Goal: Navigation & Orientation: Understand site structure

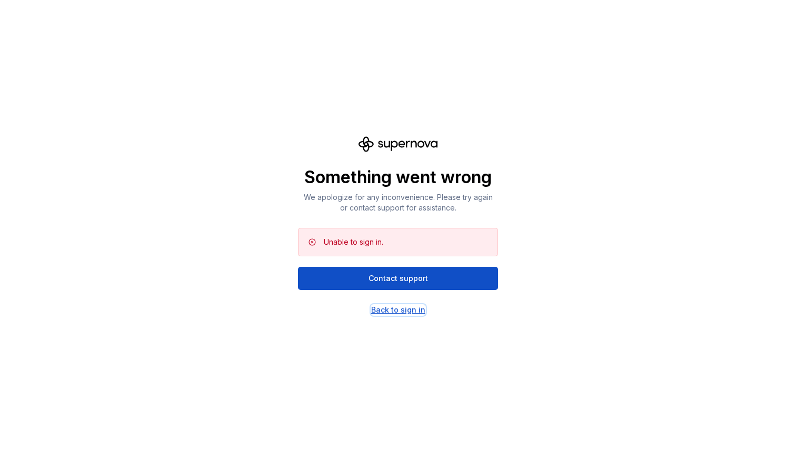
click at [386, 311] on div "Back to sign in" at bounding box center [398, 310] width 54 height 11
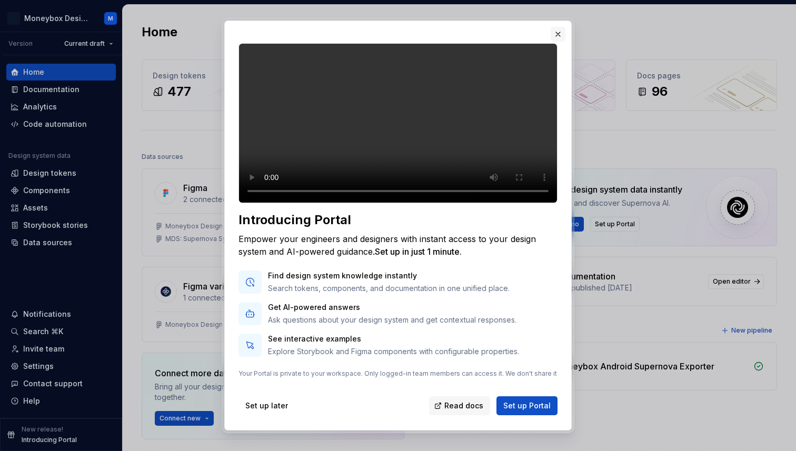
click at [556, 31] on button "button" at bounding box center [558, 34] width 15 height 15
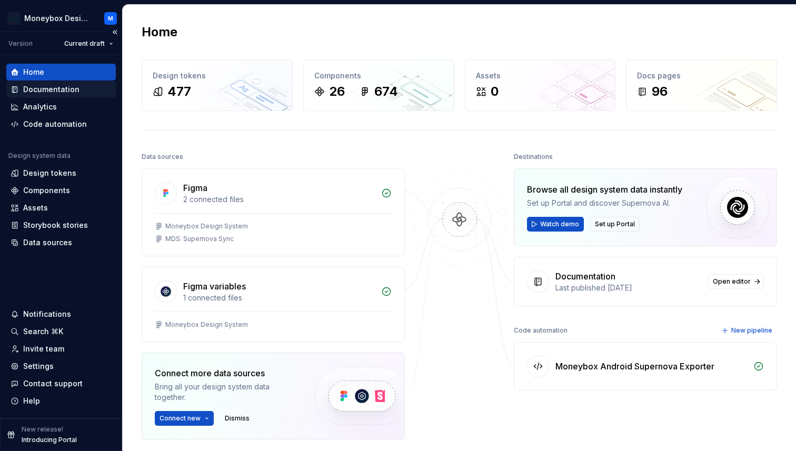
click at [66, 87] on div "Documentation" at bounding box center [51, 89] width 56 height 11
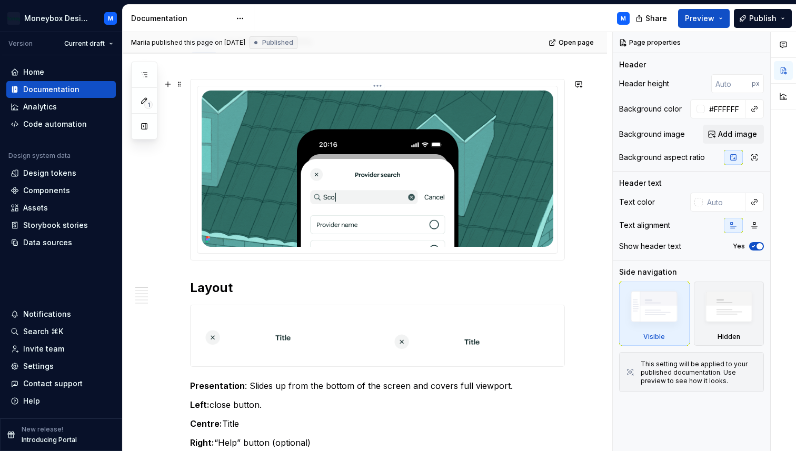
scroll to position [173, 0]
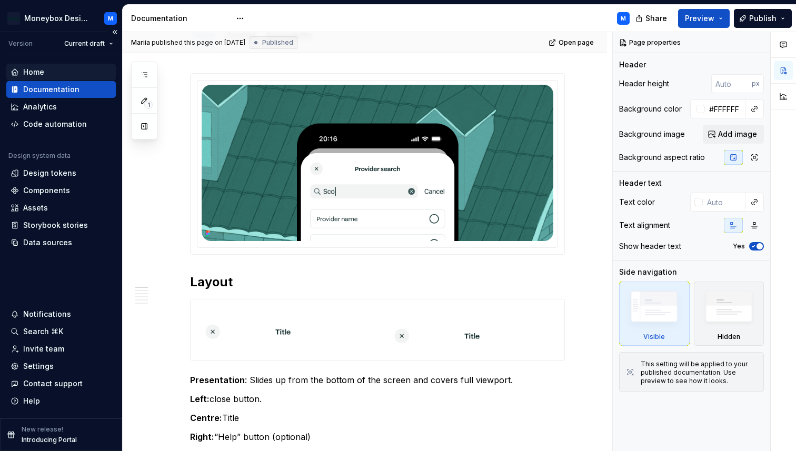
click at [43, 67] on div "Home" at bounding box center [33, 72] width 21 height 11
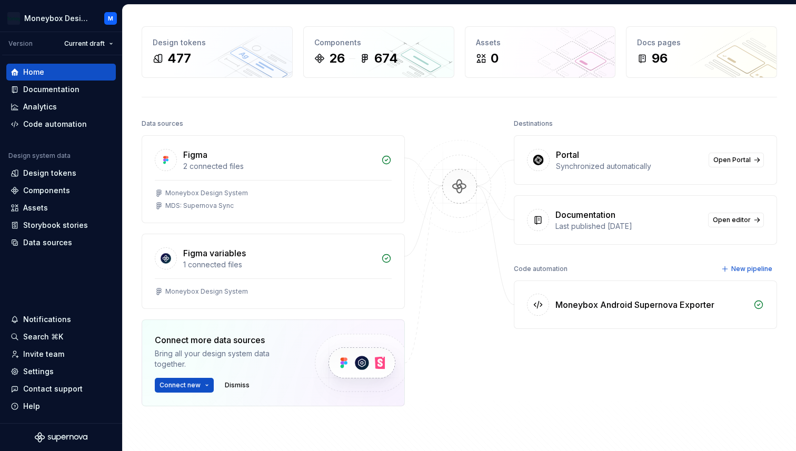
scroll to position [40, 0]
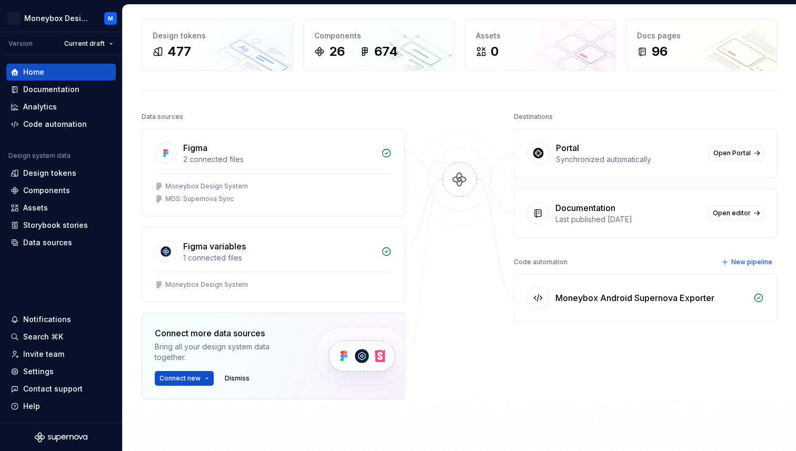
click at [664, 244] on div "Destinations Portal Synchronized automatically Open Portal Documentation Last p…" at bounding box center [645, 280] width 263 height 343
click at [731, 151] on span "Open Portal" at bounding box center [731, 153] width 37 height 8
click at [65, 373] on div "Settings" at bounding box center [61, 371] width 101 height 11
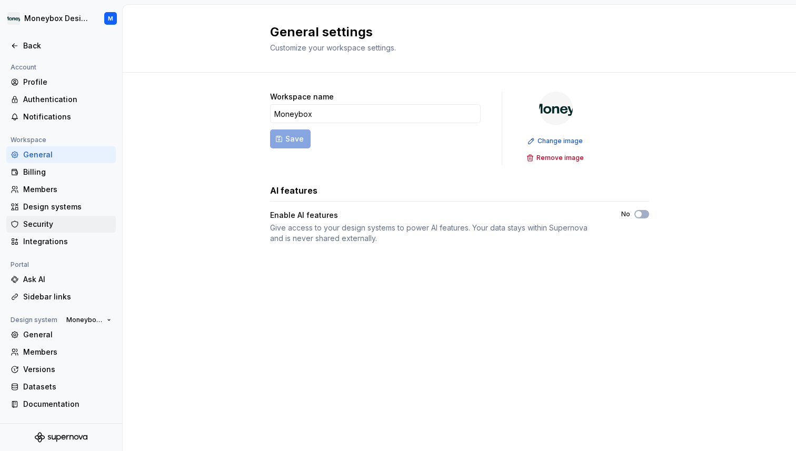
click at [76, 230] on div "Security" at bounding box center [60, 224] width 109 height 17
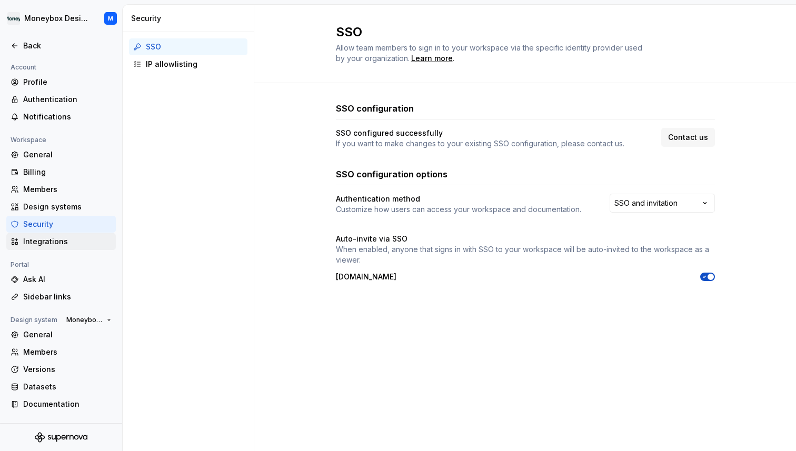
click at [75, 243] on div "Integrations" at bounding box center [67, 241] width 88 height 11
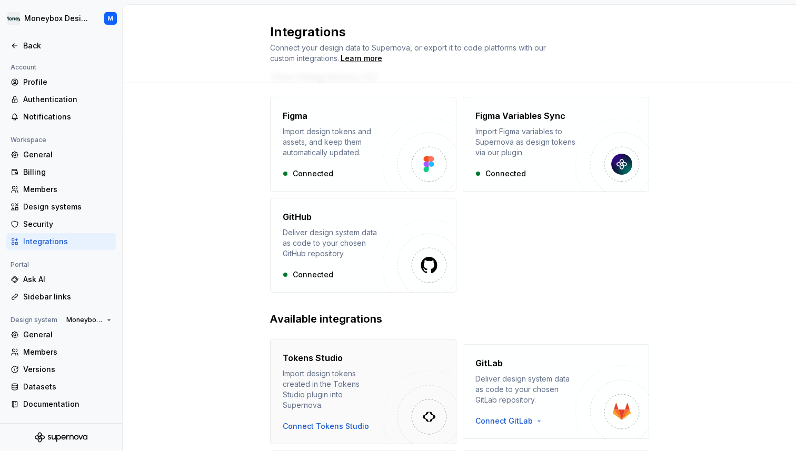
scroll to position [156, 0]
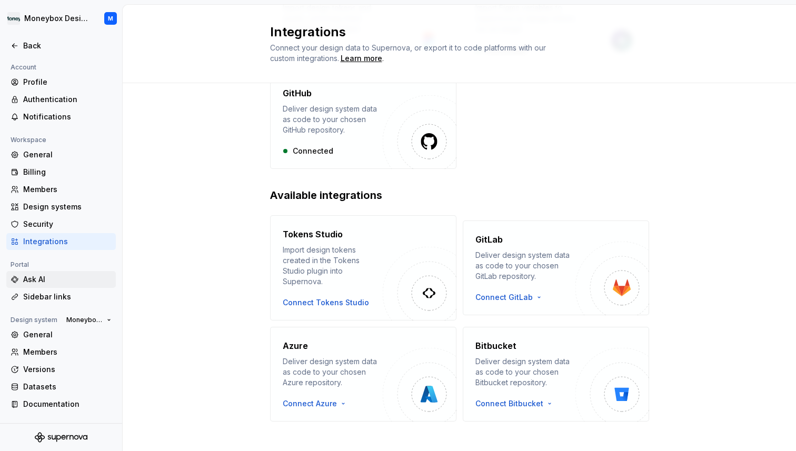
click at [74, 283] on div "Ask AI" at bounding box center [67, 279] width 88 height 11
type textarea "*"
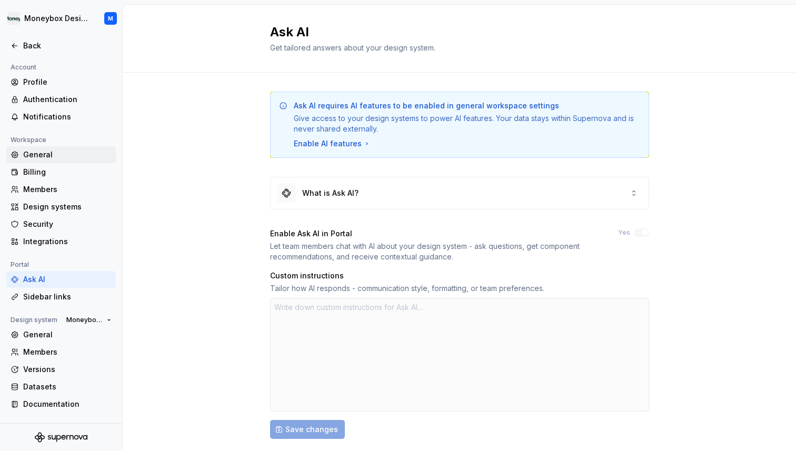
click at [49, 153] on div "General" at bounding box center [67, 154] width 88 height 11
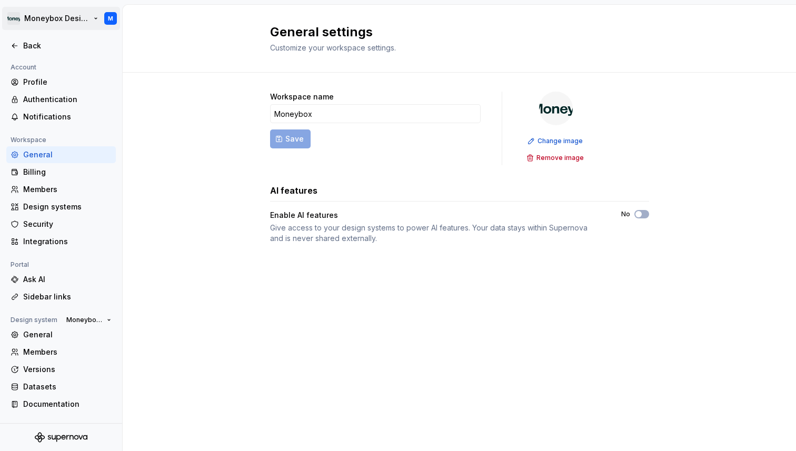
click at [52, 22] on html "Moneybox Design System M Back Account Profile Authentication Notifications Work…" at bounding box center [398, 225] width 796 height 451
click at [168, 13] on html "Moneybox Design System M Back Account Profile Authentication Notifications Work…" at bounding box center [398, 225] width 796 height 451
click at [29, 44] on div "Back" at bounding box center [67, 46] width 88 height 11
